Goal: Information Seeking & Learning: Learn about a topic

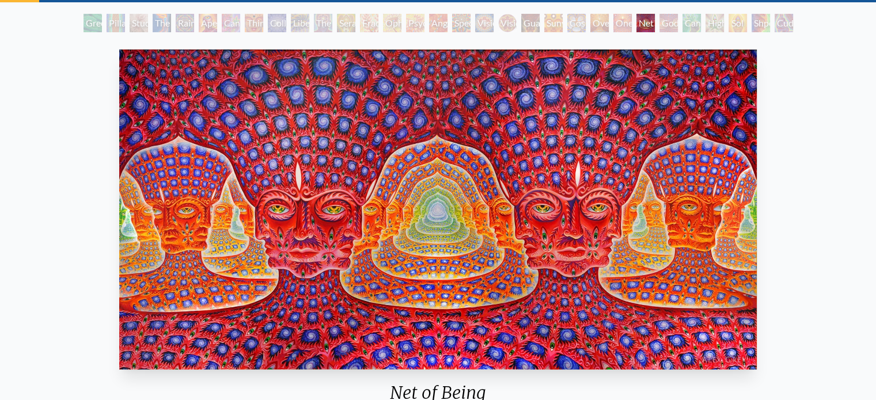
scroll to position [58, 0]
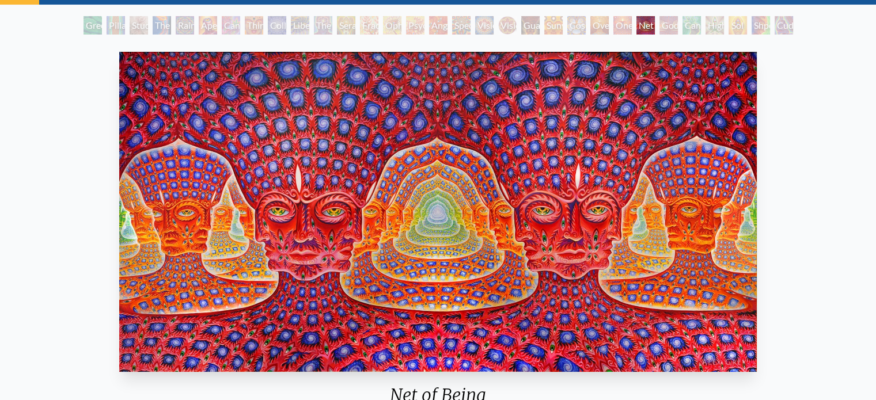
click at [632, 24] on div "One" at bounding box center [622, 25] width 18 height 18
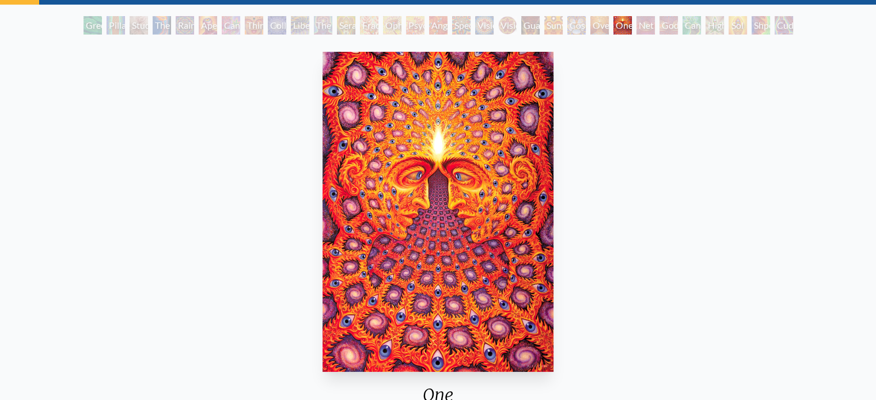
click at [590, 26] on div "Oversoul" at bounding box center [599, 25] width 18 height 18
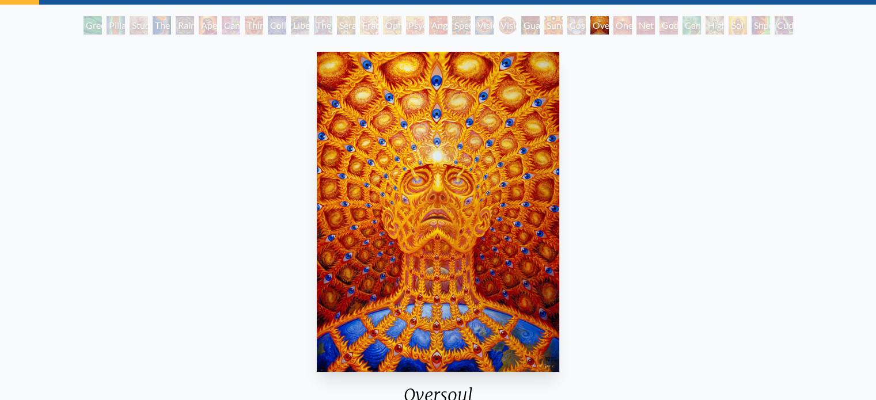
click at [567, 26] on div "Cosmic Elf" at bounding box center [576, 25] width 18 height 18
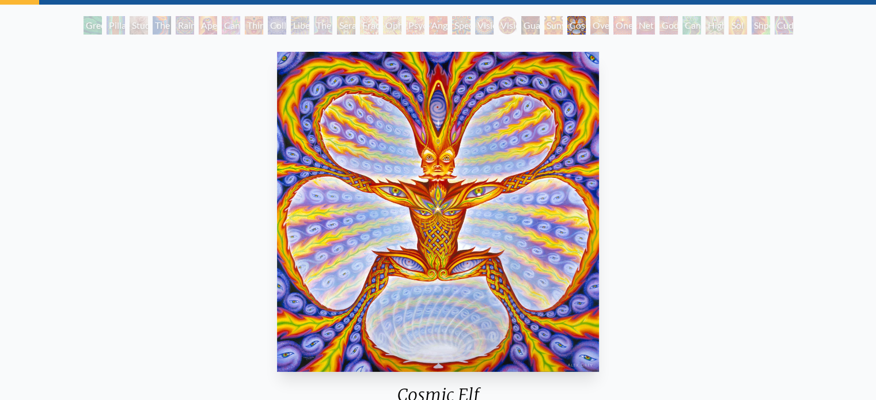
click at [528, 26] on div "Guardian of Infinite Vision" at bounding box center [530, 25] width 18 height 18
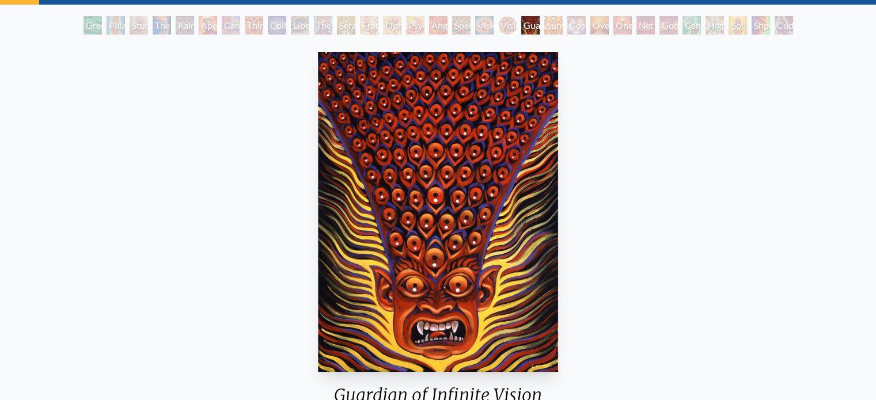
click at [452, 22] on div "Spectral Lotus" at bounding box center [461, 25] width 18 height 18
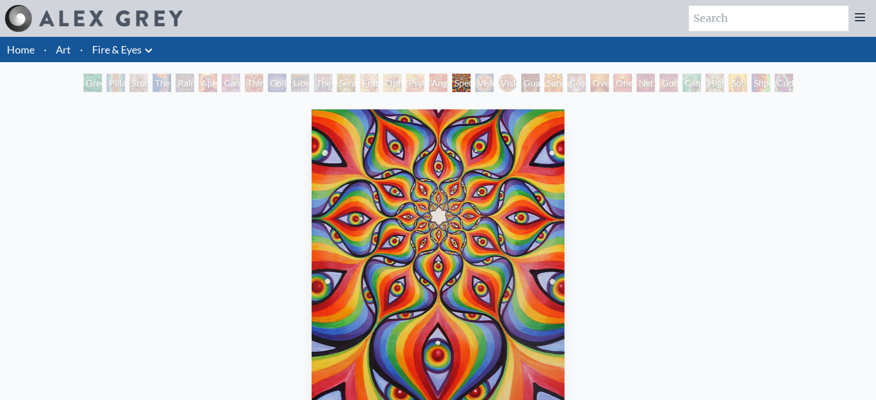
click at [337, 76] on div "Seraphic Transport Docking on the Third Eye" at bounding box center [346, 83] width 18 height 18
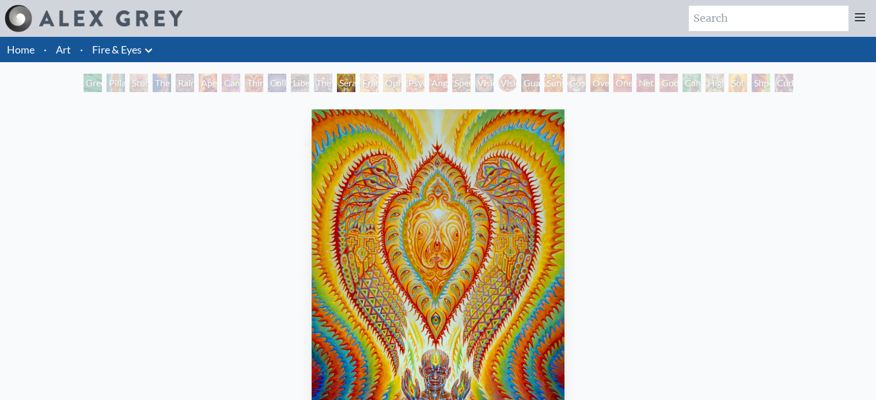
click at [245, 83] on div "Third Eye Tears of Joy" at bounding box center [254, 83] width 18 height 18
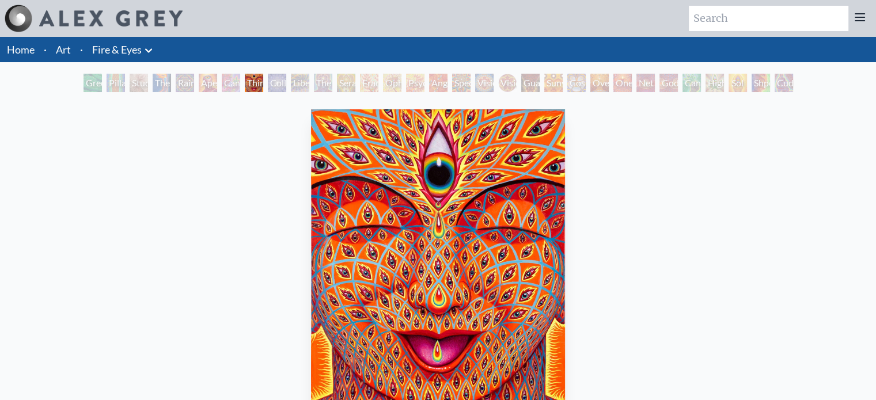
click at [130, 78] on div "Study for the Great Turn" at bounding box center [139, 83] width 18 height 18
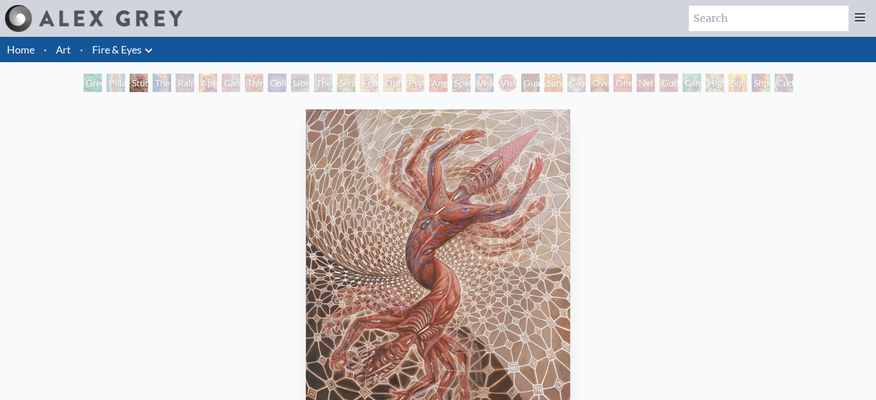
click at [698, 82] on div "Cannafist" at bounding box center [691, 83] width 18 height 18
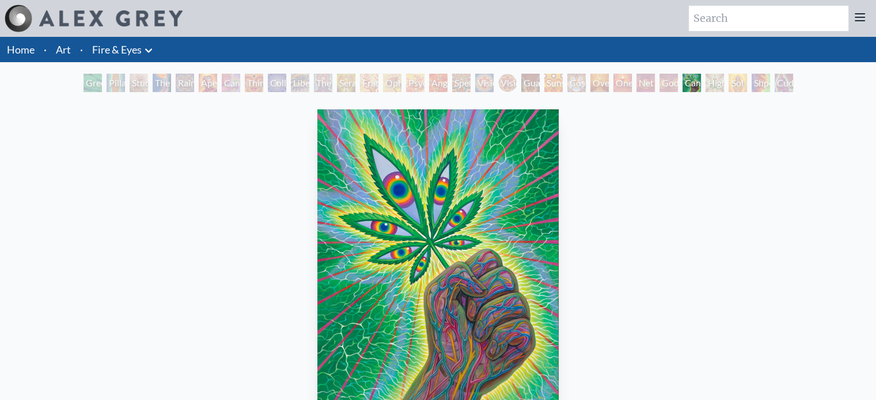
click at [724, 87] on div "Higher Vision" at bounding box center [714, 83] width 18 height 18
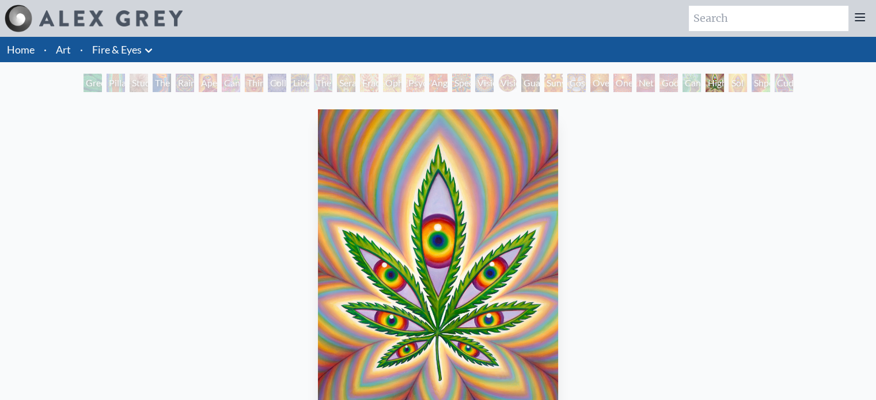
click at [761, 85] on div "Shpongled" at bounding box center [760, 83] width 18 height 18
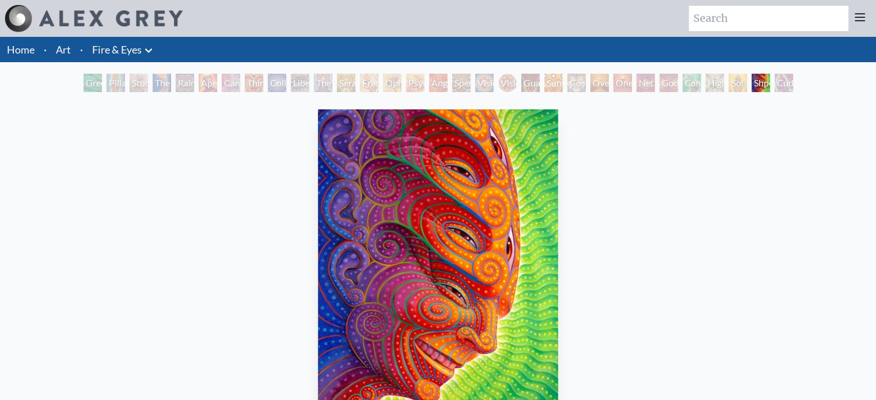
click at [793, 87] on div "Cuddle" at bounding box center [783, 83] width 18 height 18
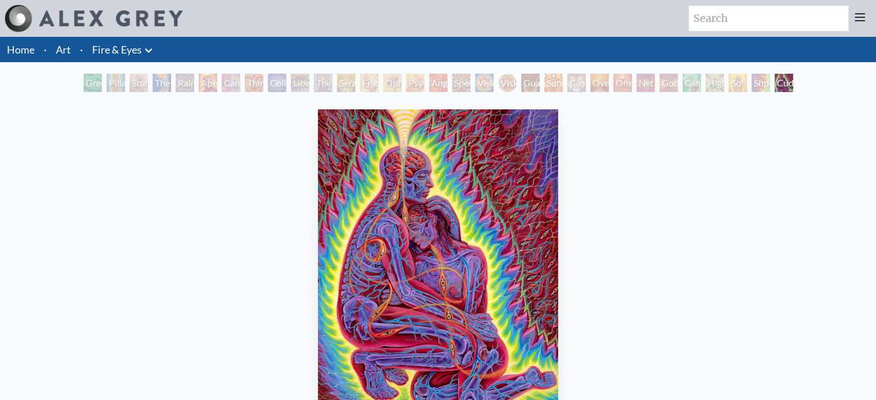
click at [665, 85] on div "Godself" at bounding box center [668, 83] width 18 height 18
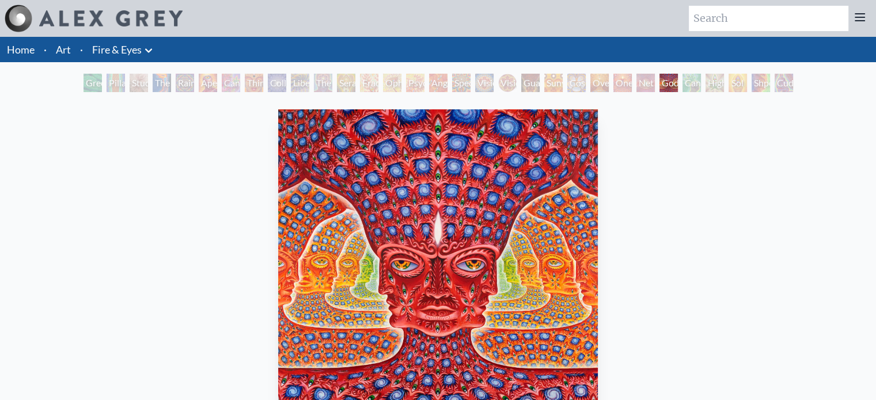
click at [641, 82] on div "Net of Being" at bounding box center [645, 83] width 18 height 18
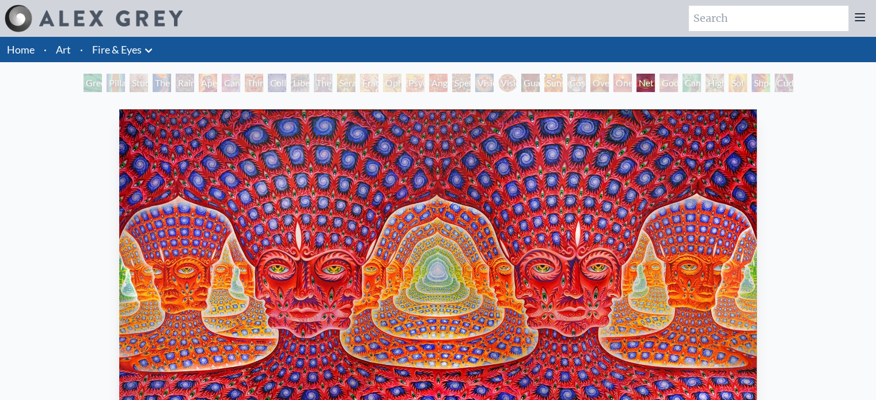
scroll to position [58, 0]
